Goal: Communication & Community: Ask a question

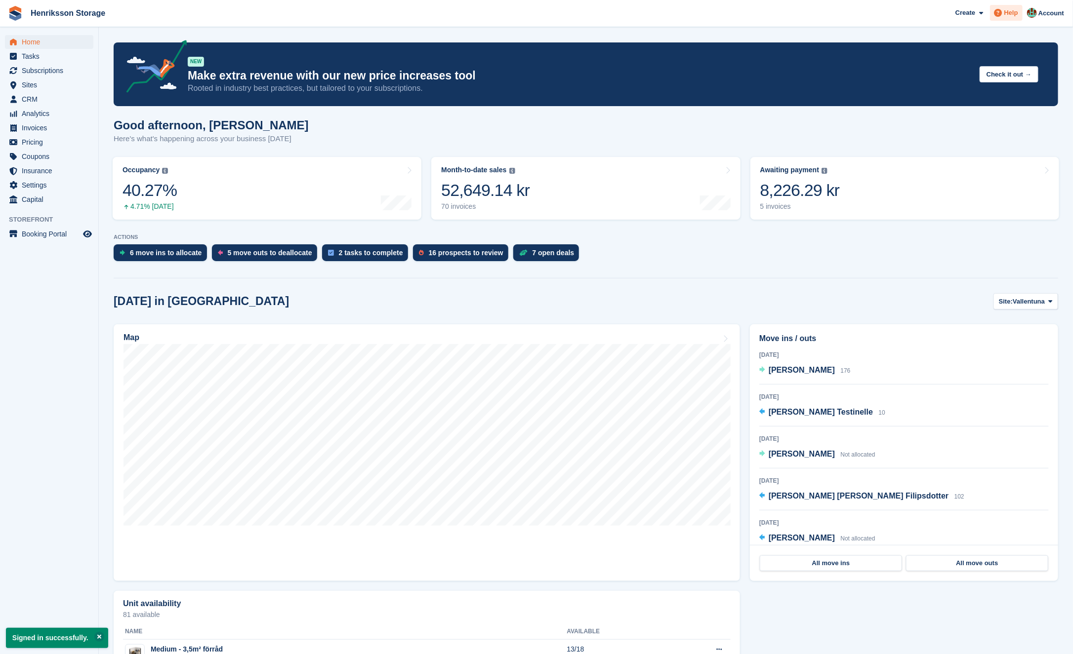
click at [997, 16] on icon at bounding box center [998, 13] width 8 height 8
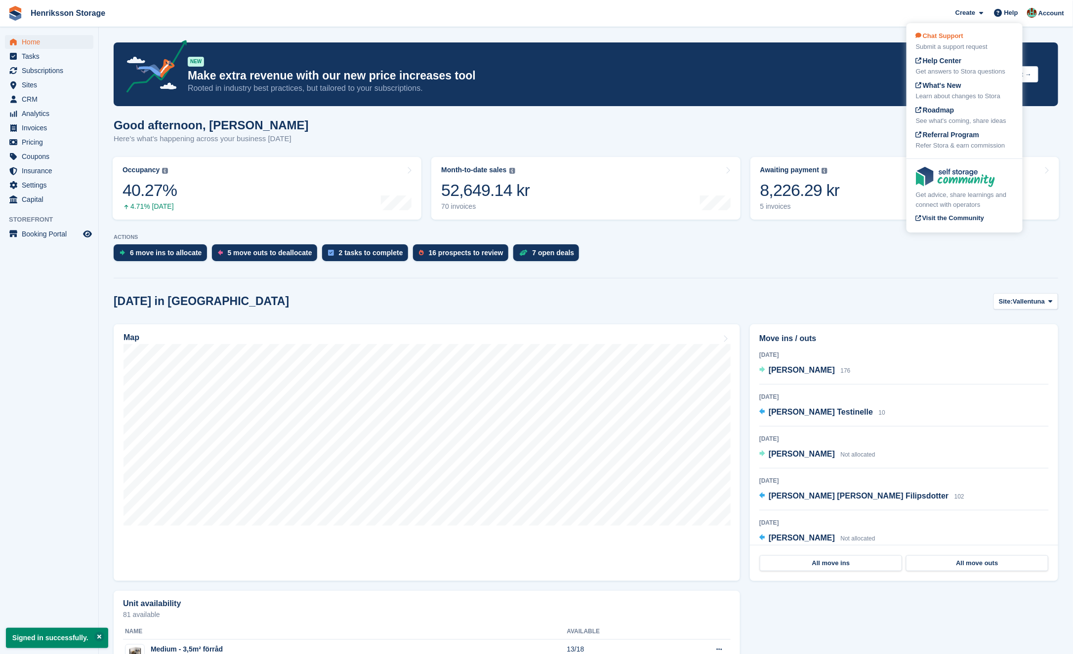
click at [975, 41] on div "Chat Support Submit a support request" at bounding box center [964, 41] width 97 height 21
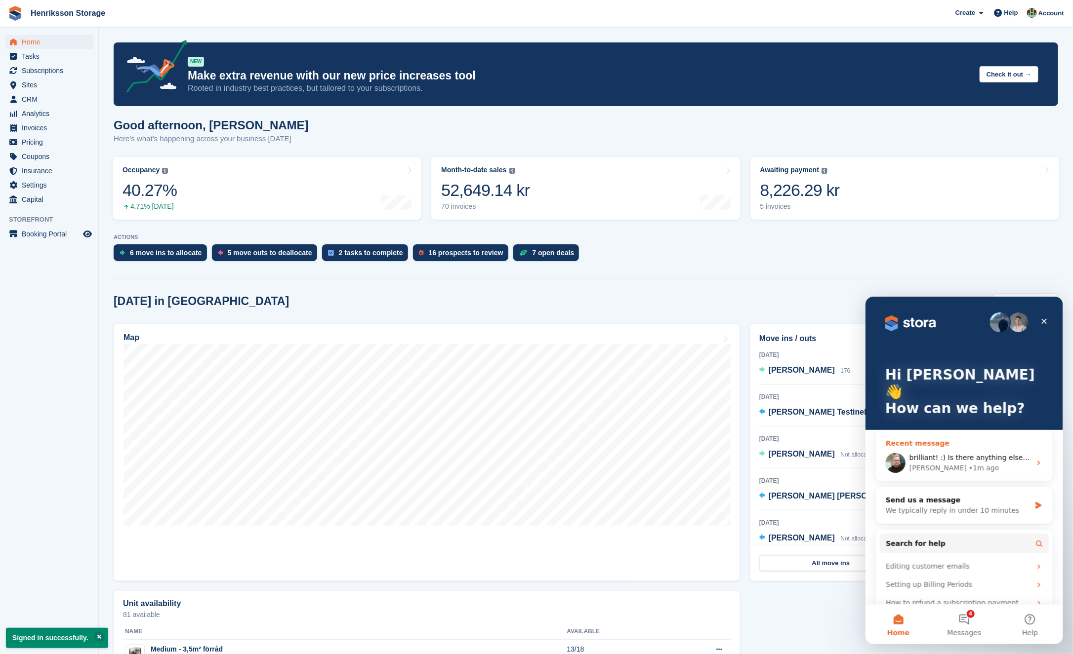
click at [966, 453] on span "brilliant! :) Is there anything else I can help you with [DATE]?" at bounding box center [1014, 457] width 210 height 8
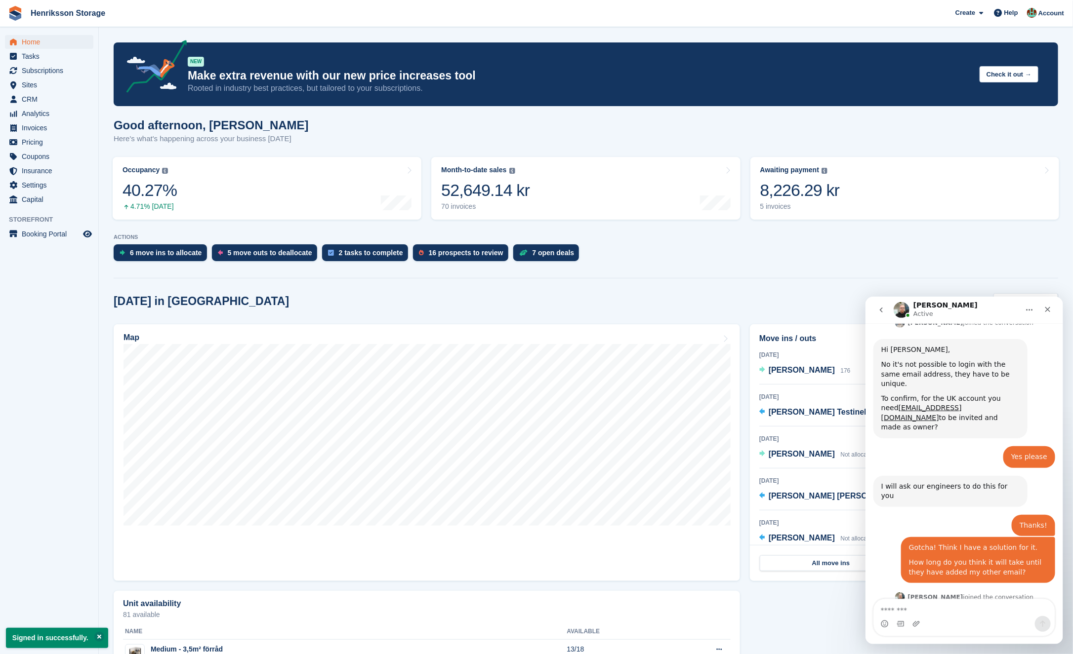
click at [928, 612] on textarea "Message…" at bounding box center [963, 607] width 181 height 17
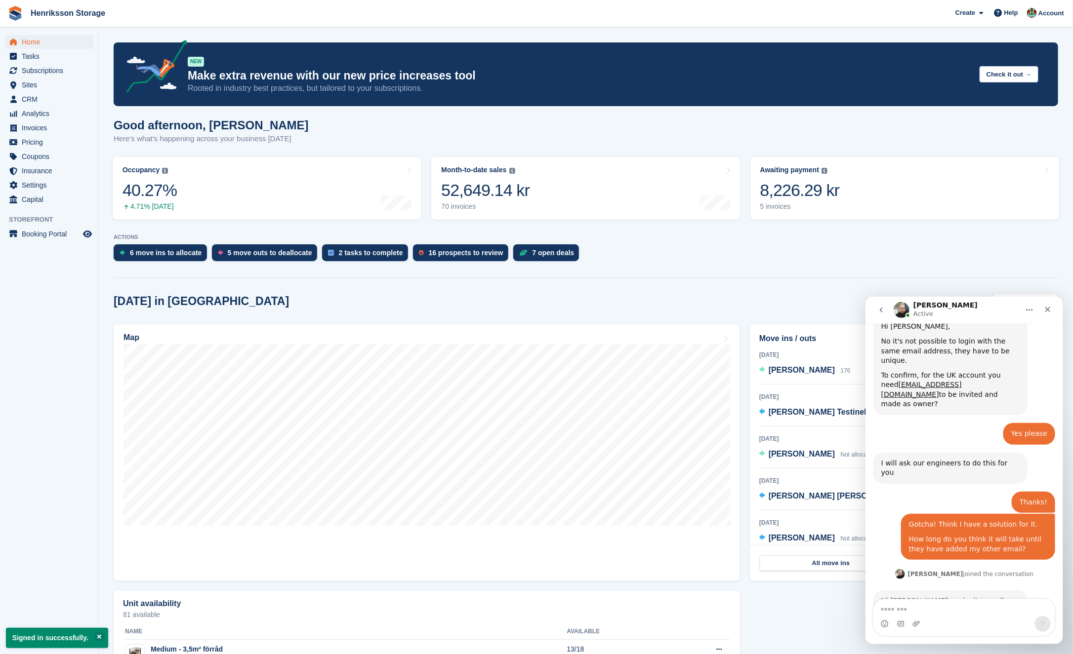
scroll to position [857, 0]
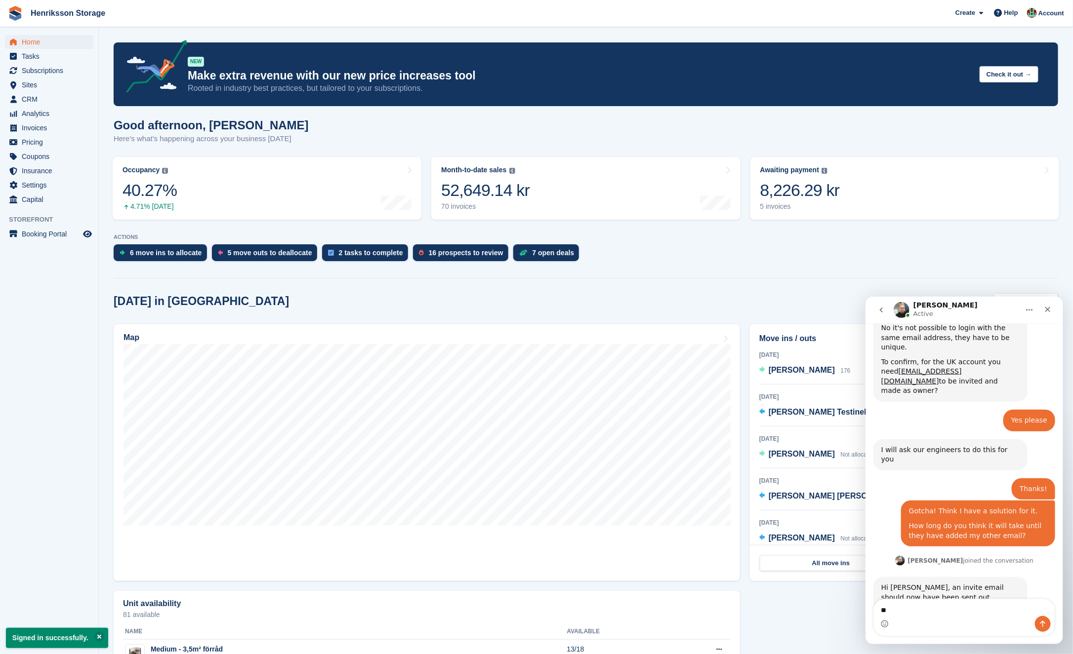
type textarea "*"
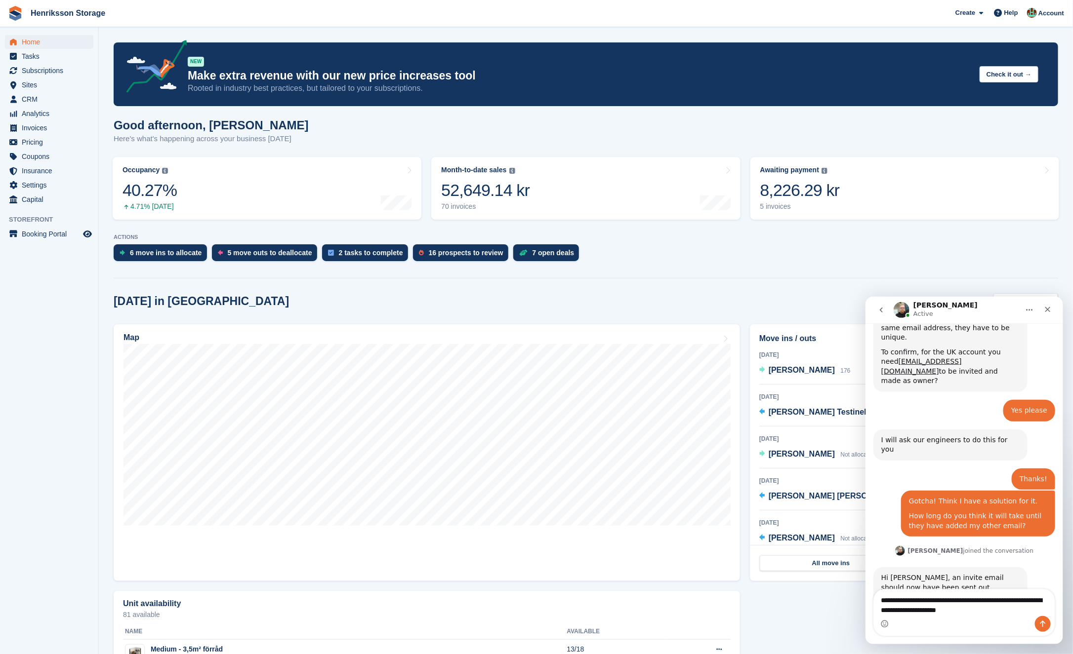
type textarea "**********"
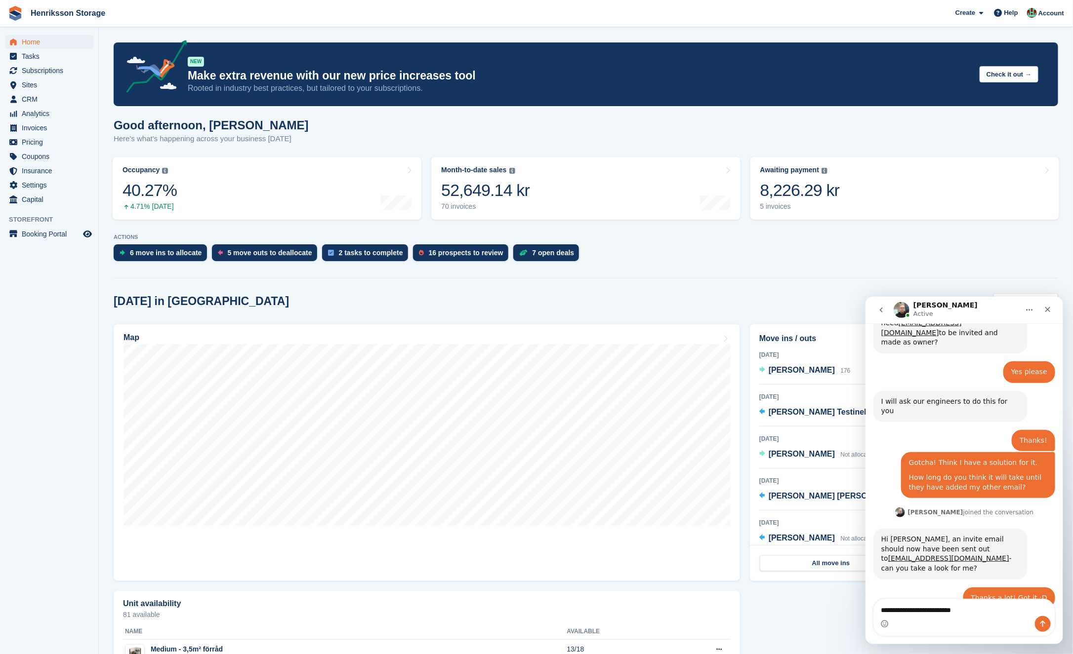
type textarea "**********"
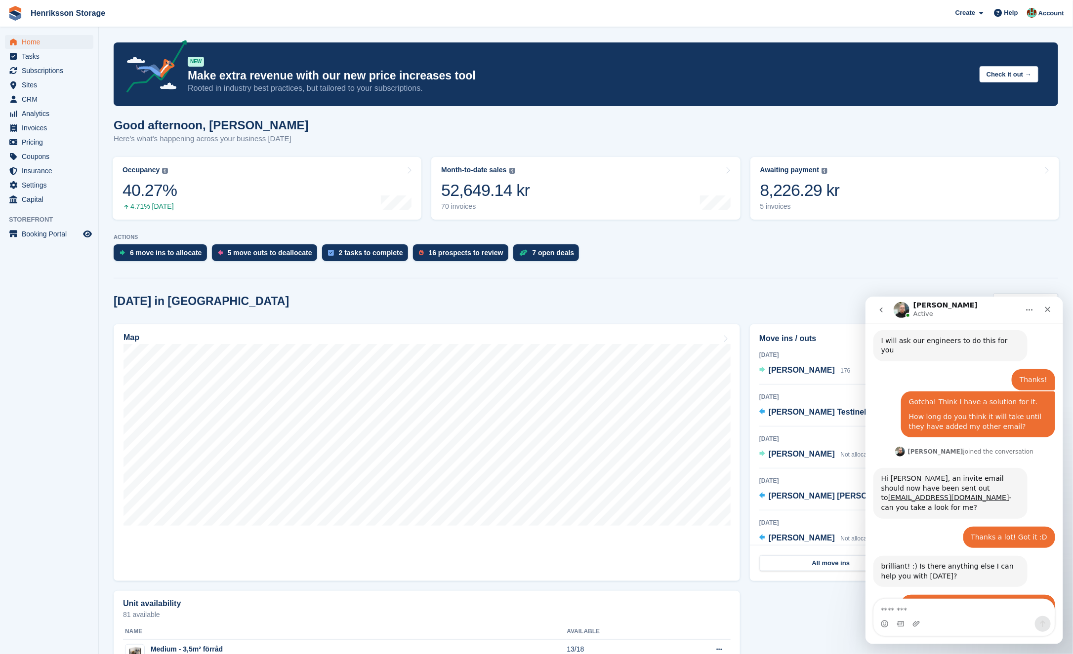
scroll to position [967, 0]
click at [918, 607] on textarea "Message…" at bounding box center [963, 607] width 181 height 17
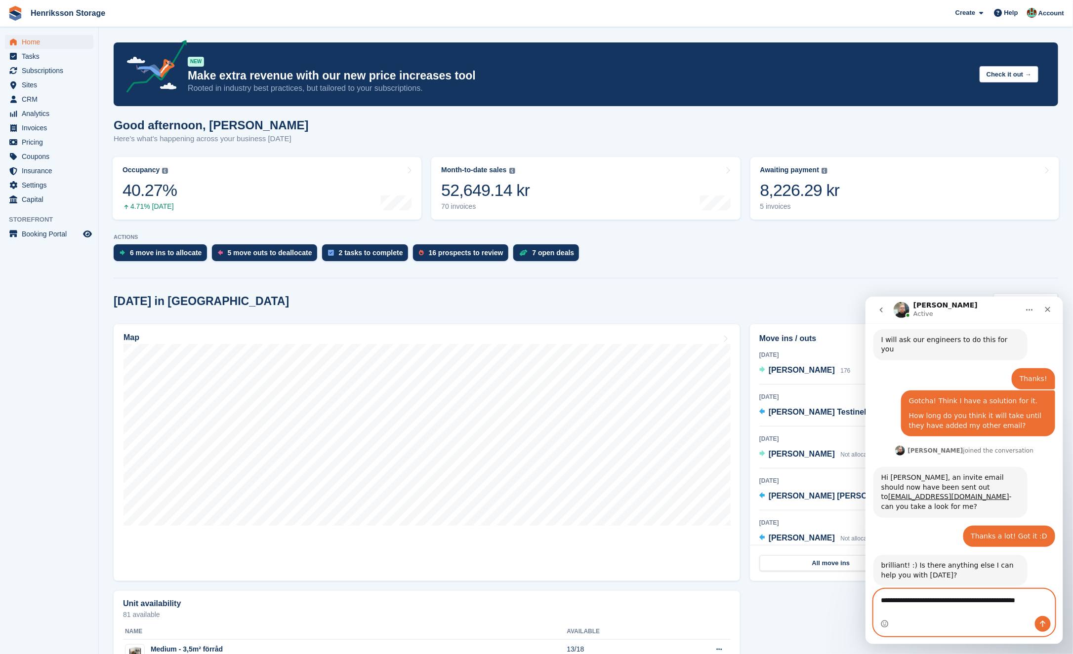
scroll to position [977, 0]
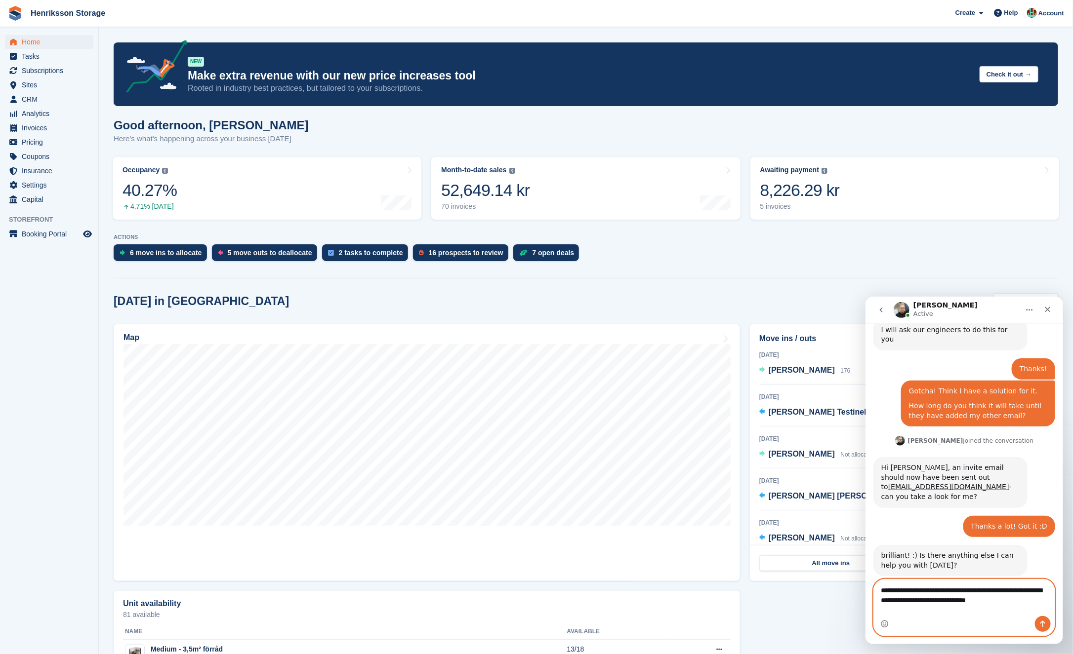
type textarea "**********"
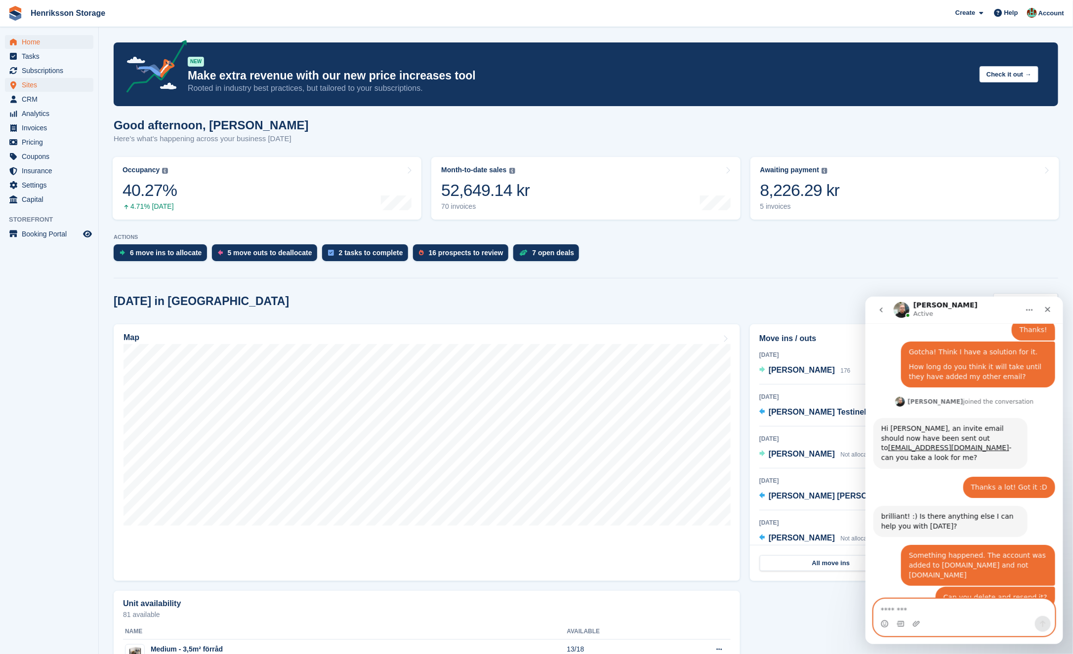
scroll to position [1055, 0]
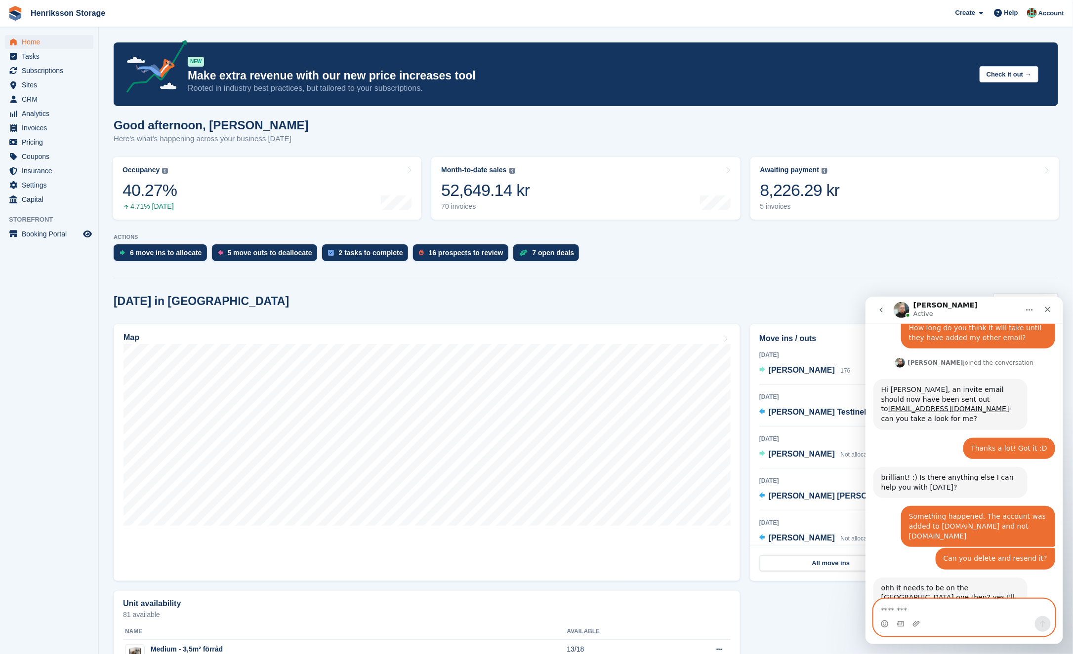
click at [958, 605] on textarea "Message…" at bounding box center [963, 607] width 181 height 17
type textarea "*"
type textarea "*******"
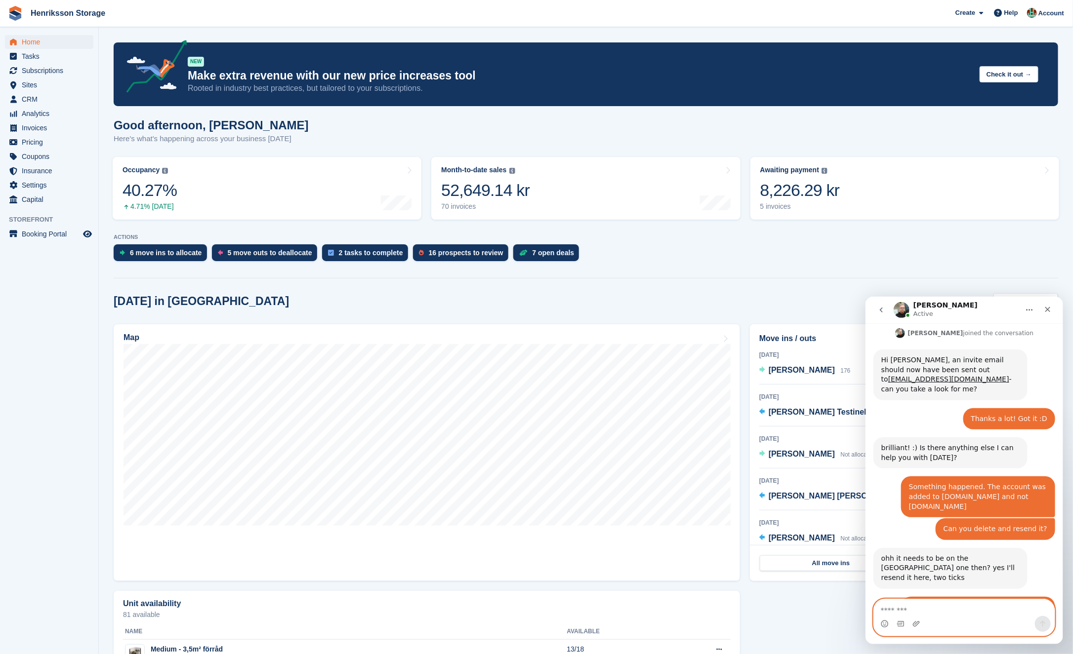
click at [901, 607] on textarea "Message…" at bounding box center [963, 607] width 181 height 17
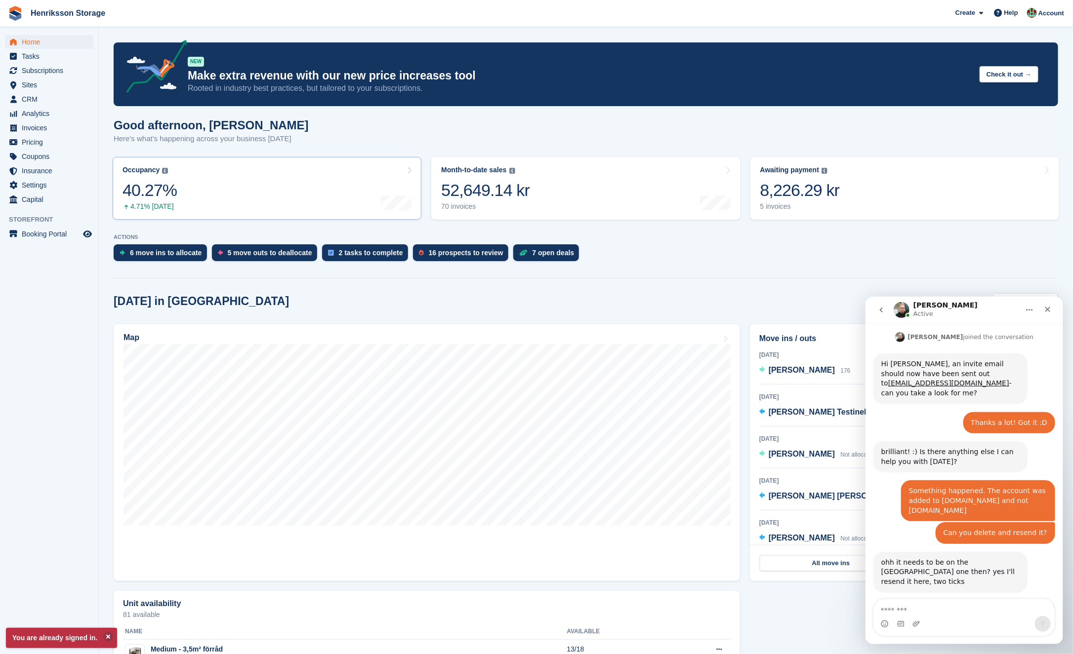
scroll to position [1085, 0]
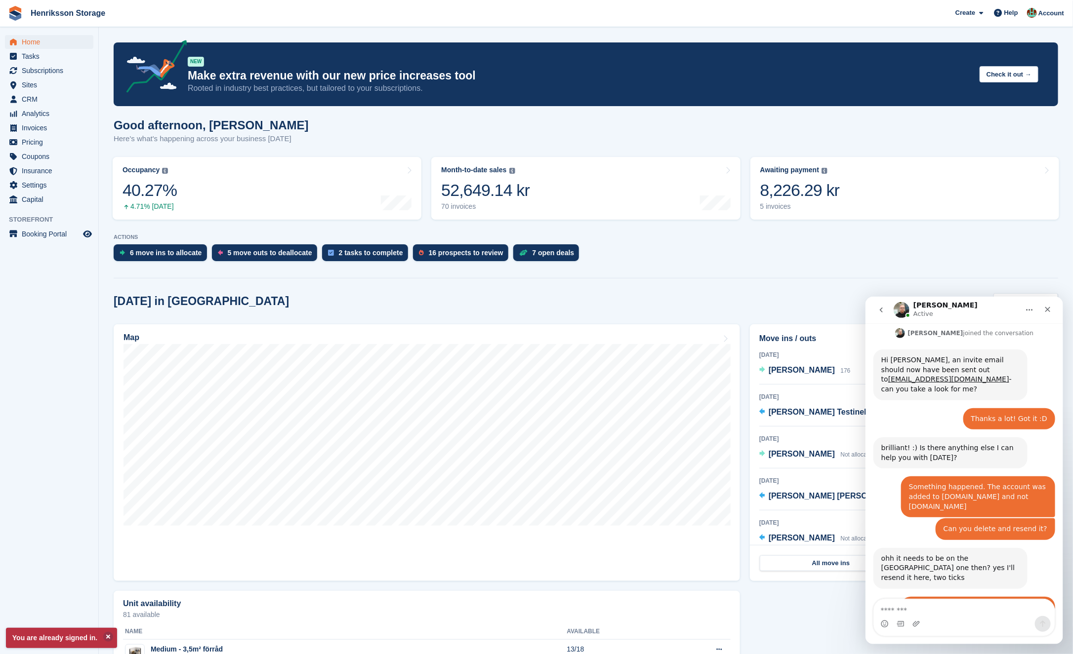
click at [913, 601] on textarea "Message…" at bounding box center [963, 607] width 181 height 17
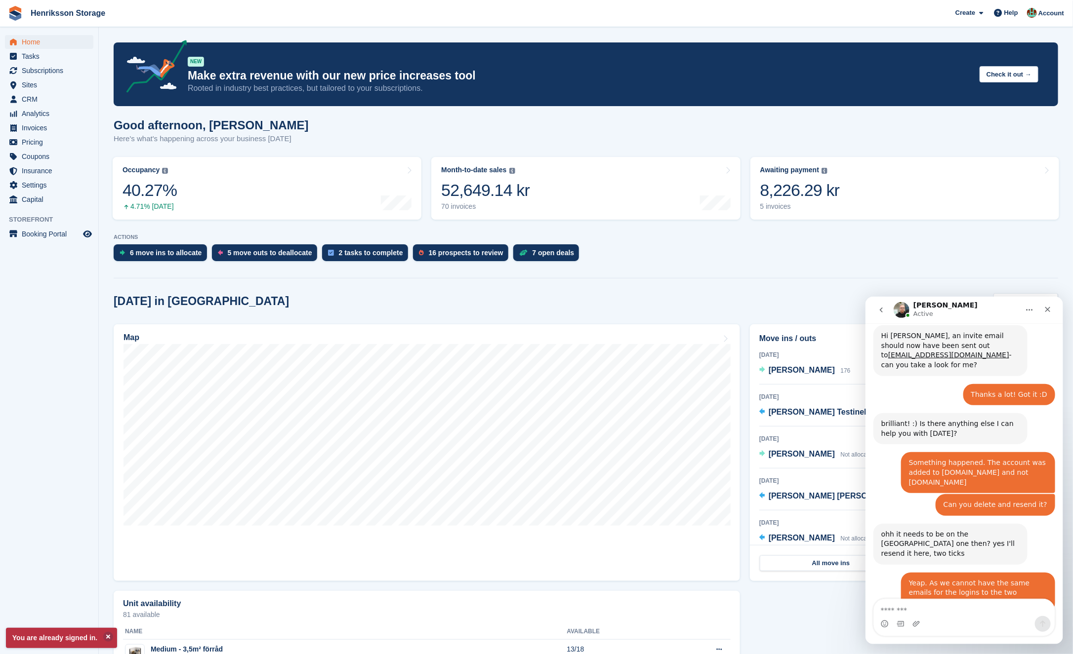
scroll to position [1114, 0]
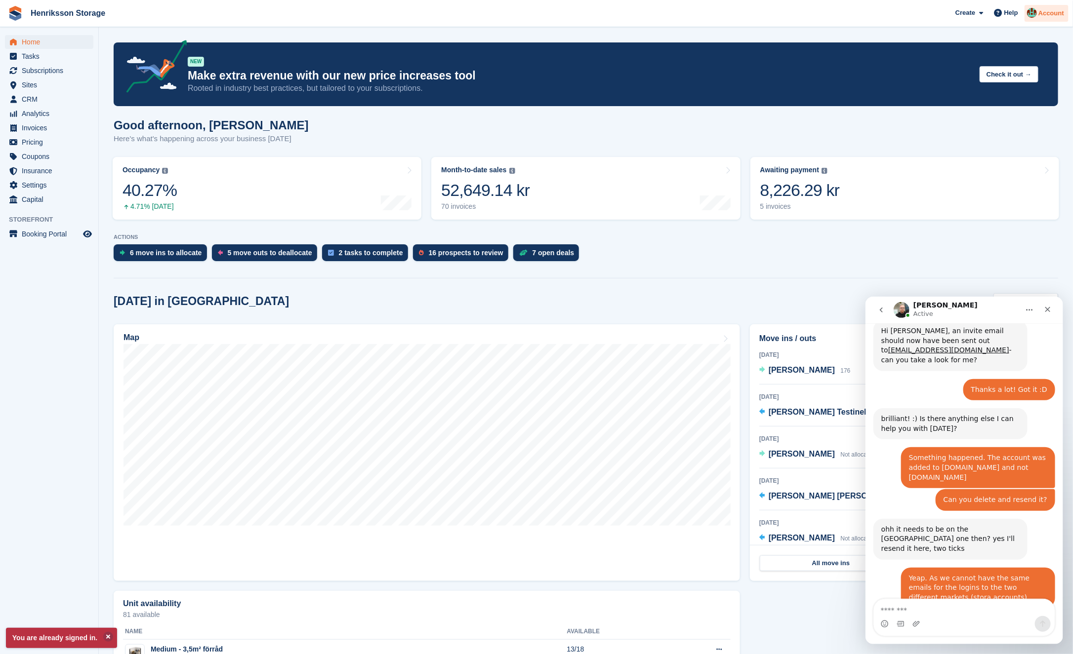
click at [1047, 20] on div "Account" at bounding box center [1046, 13] width 44 height 17
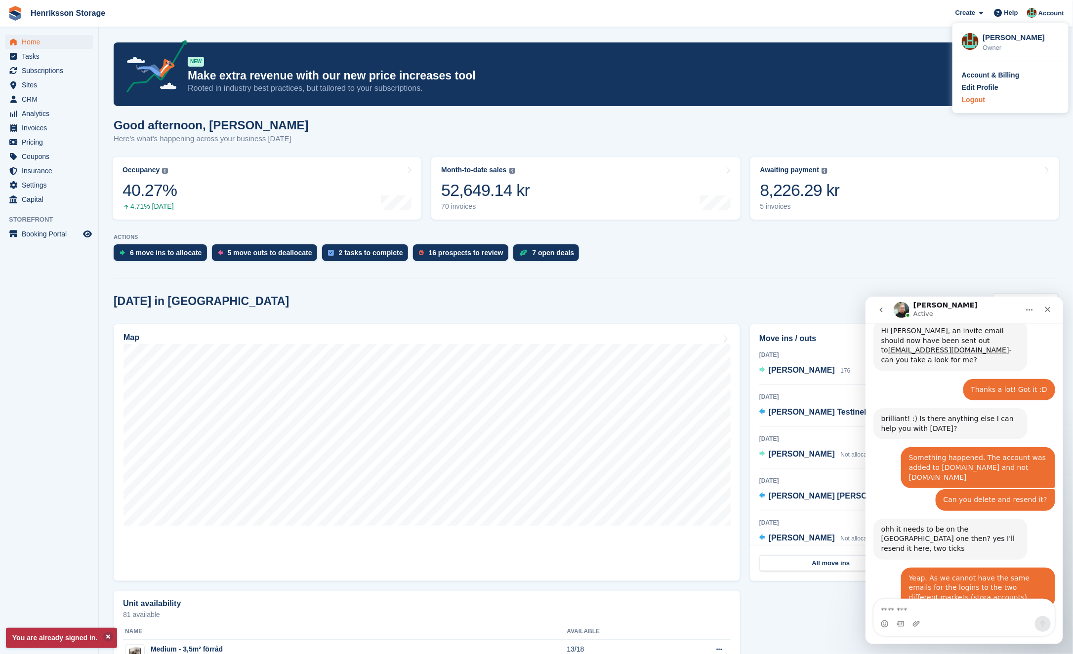
click at [985, 98] on div "Logout" at bounding box center [1010, 100] width 97 height 10
